Goal: Check status: Check status

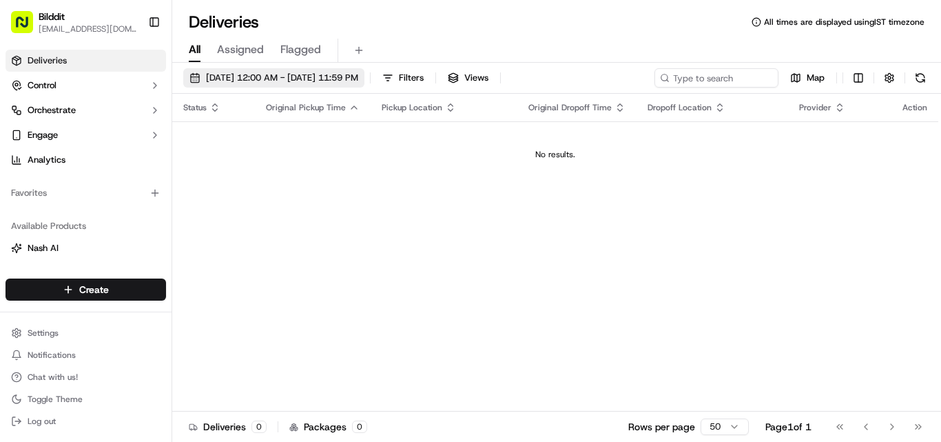
click at [347, 75] on span "09/17/2025 12:00 AM - 09/17/2025 11:59 PM" at bounding box center [282, 78] width 152 height 12
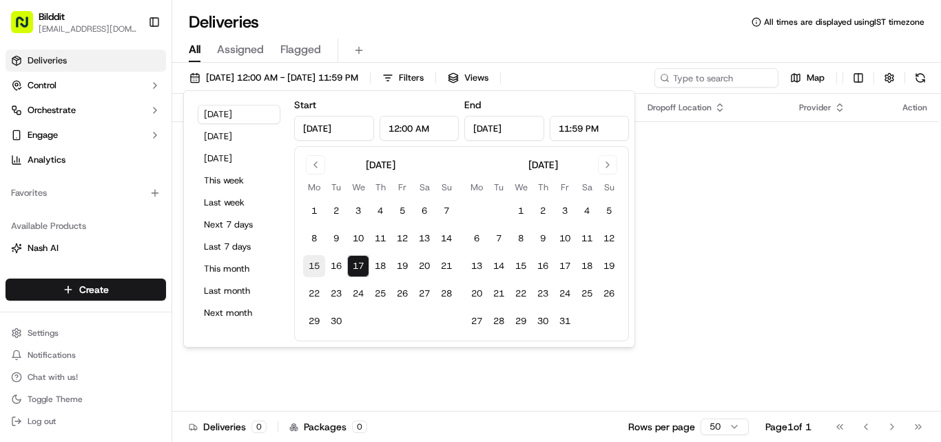
click at [309, 265] on button "15" at bounding box center [314, 266] width 22 height 22
type input "Sep 15, 2025"
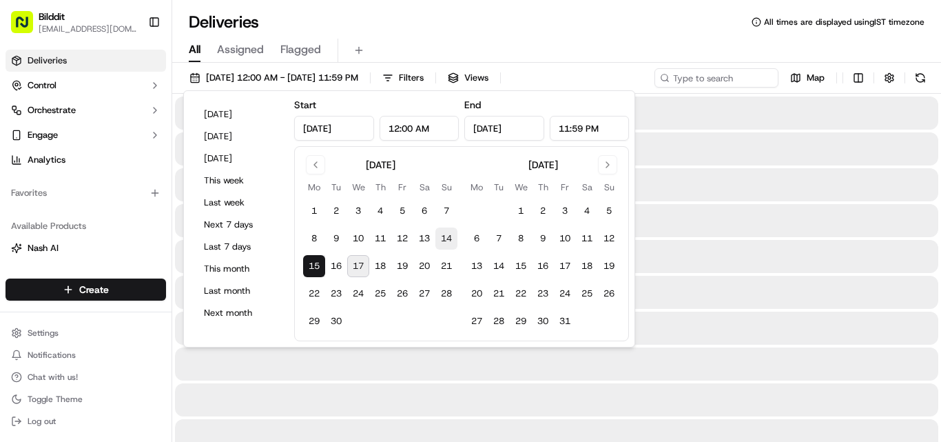
click at [450, 235] on button "14" at bounding box center [446, 238] width 22 height 22
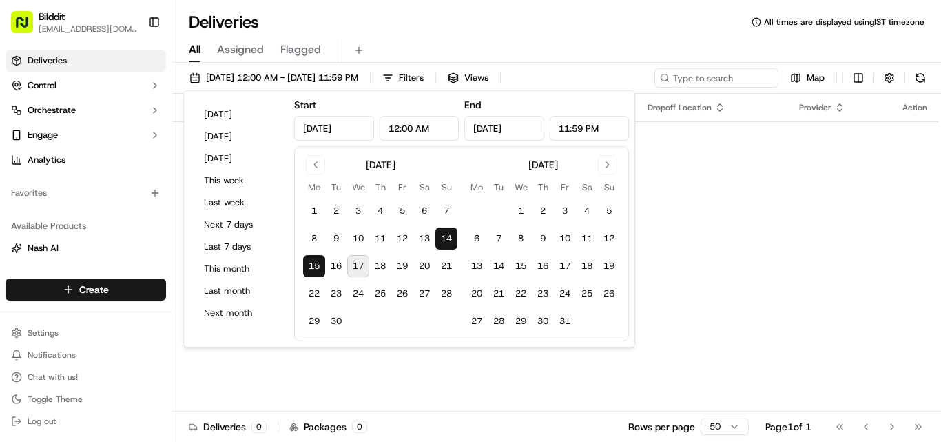
click at [353, 265] on button "17" at bounding box center [358, 266] width 22 height 22
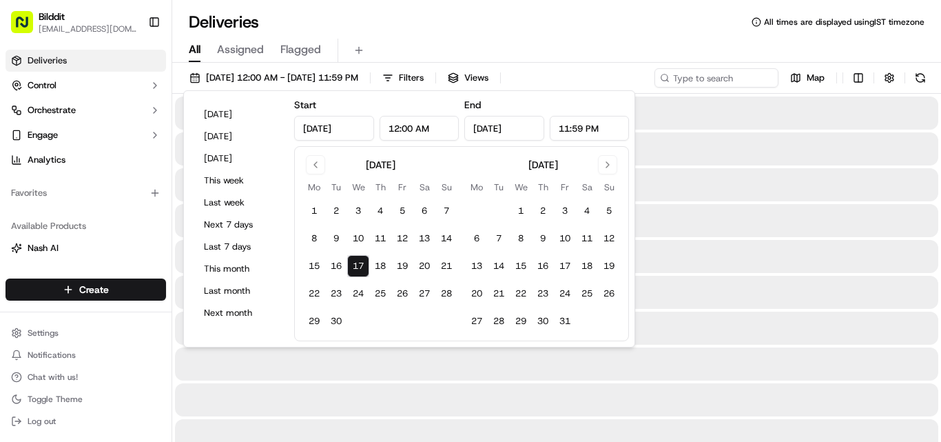
type input "Sep 17, 2025"
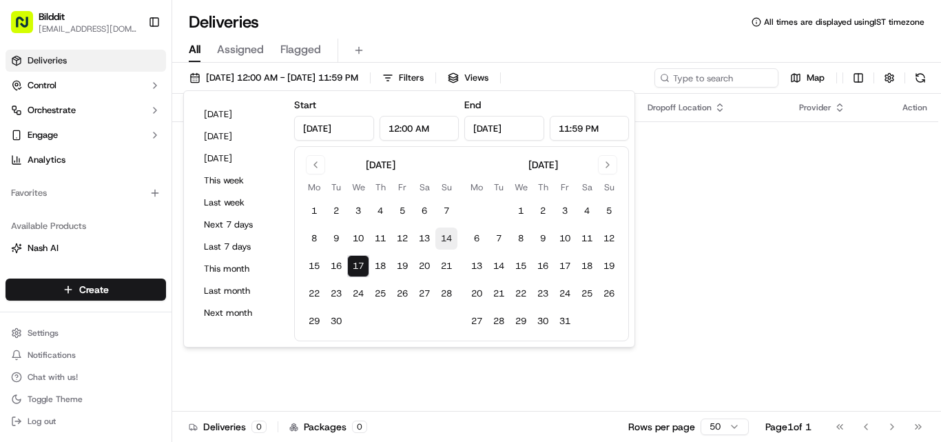
click at [443, 236] on button "14" at bounding box center [446, 238] width 22 height 22
type input "Sep 14, 2025"
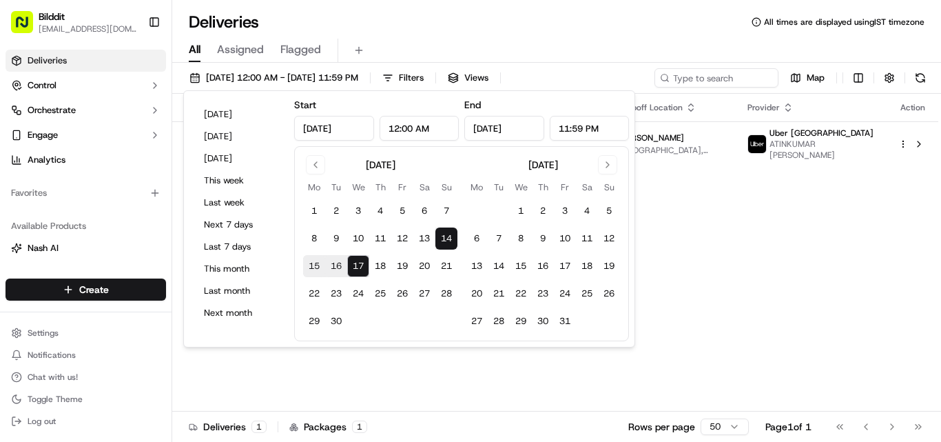
click at [726, 307] on div "Status Original Pickup Time Pickup Location Original Dropoff Time Dropoff Locat…" at bounding box center [555, 253] width 766 height 318
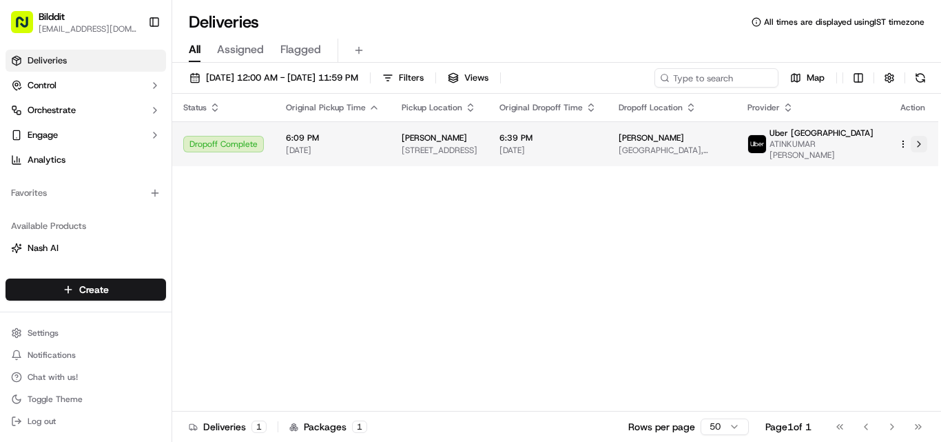
click at [918, 148] on button at bounding box center [919, 144] width 17 height 17
